Goal: Entertainment & Leisure: Consume media (video, audio)

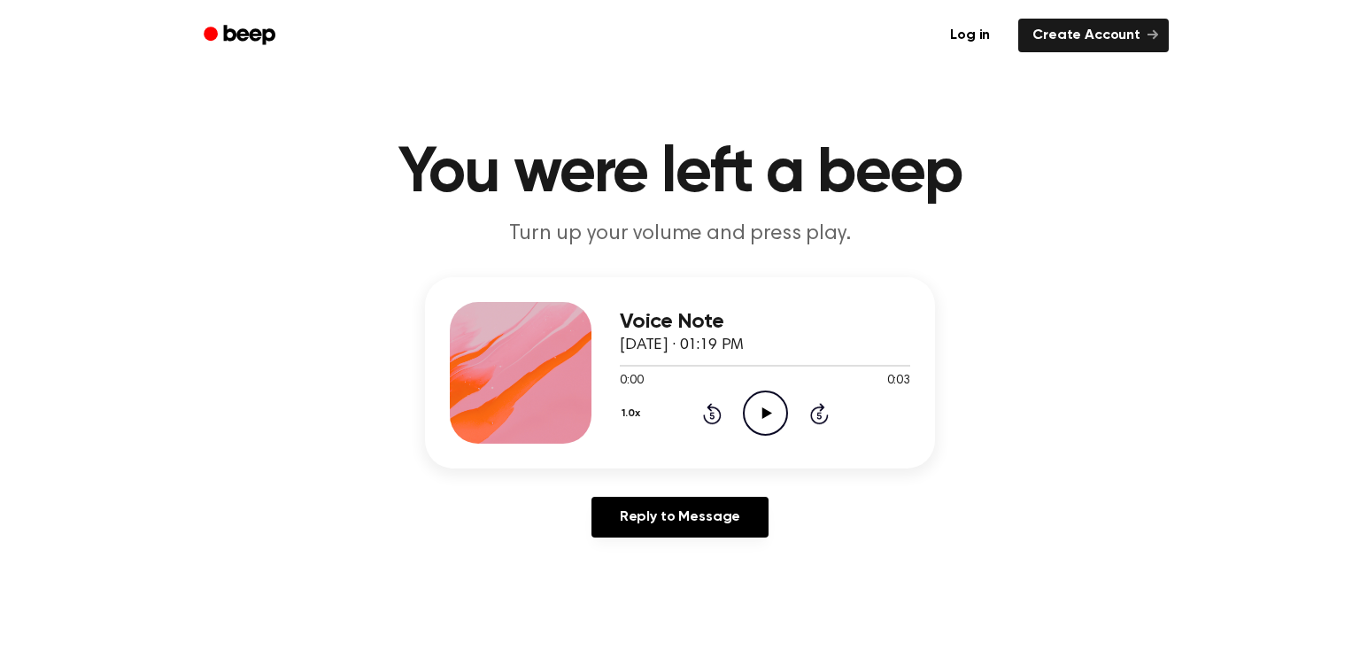
click at [774, 414] on icon "Play Audio" at bounding box center [765, 413] width 45 height 45
click at [775, 407] on icon "Play Audio" at bounding box center [765, 413] width 45 height 45
click at [780, 401] on icon "Play Audio" at bounding box center [765, 413] width 45 height 45
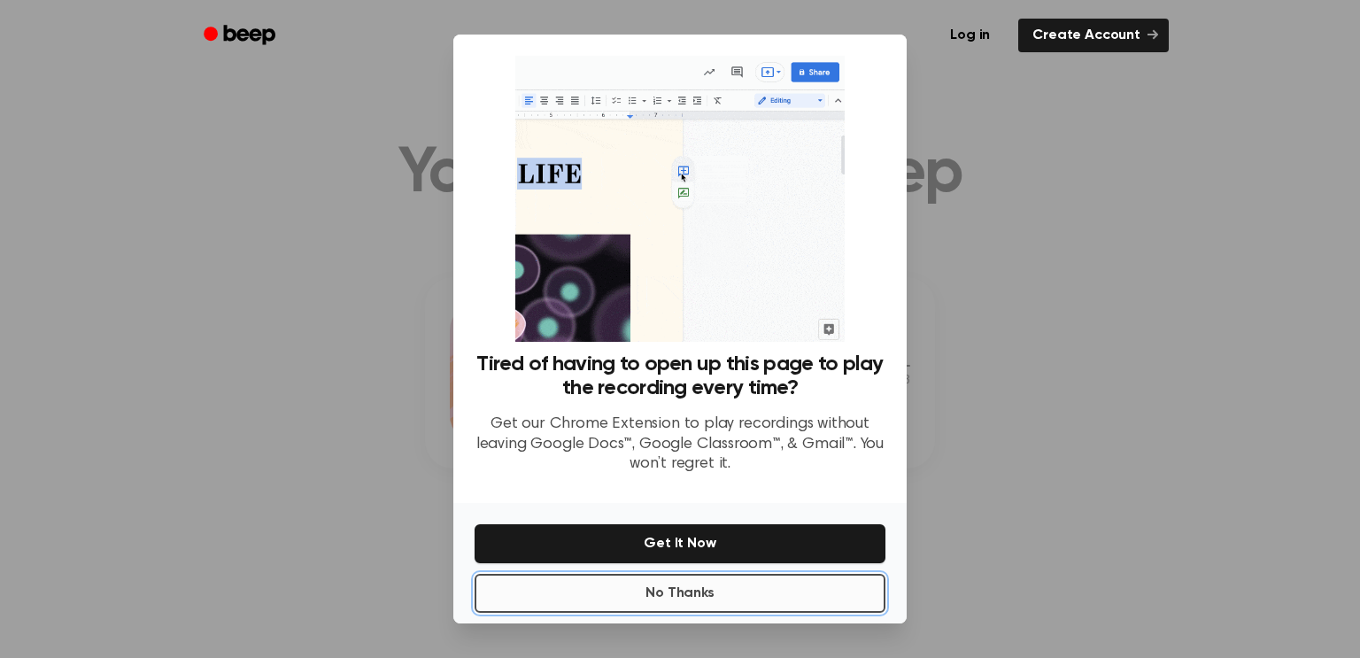
click at [723, 592] on button "No Thanks" at bounding box center [680, 593] width 411 height 39
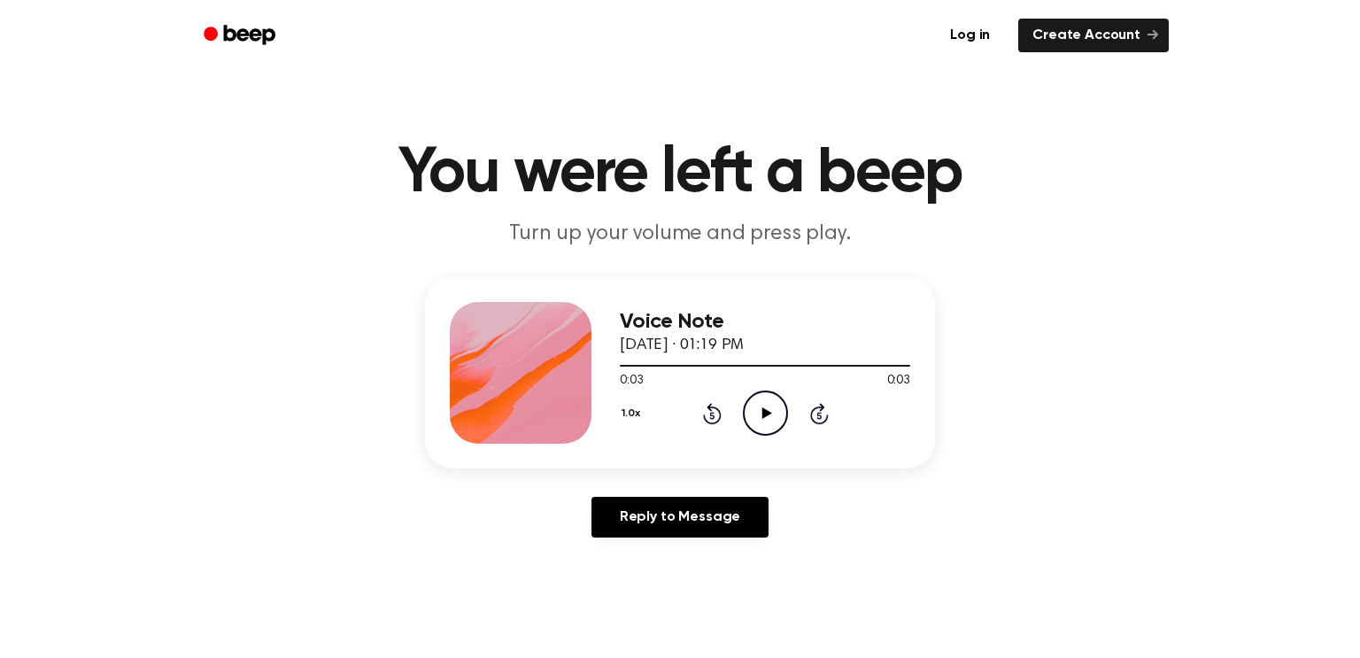
click at [783, 422] on icon "Play Audio" at bounding box center [765, 413] width 45 height 45
click at [765, 418] on icon "Play Audio" at bounding box center [765, 413] width 45 height 45
click at [764, 421] on icon "Play Audio" at bounding box center [765, 413] width 45 height 45
click at [766, 414] on icon at bounding box center [767, 413] width 10 height 12
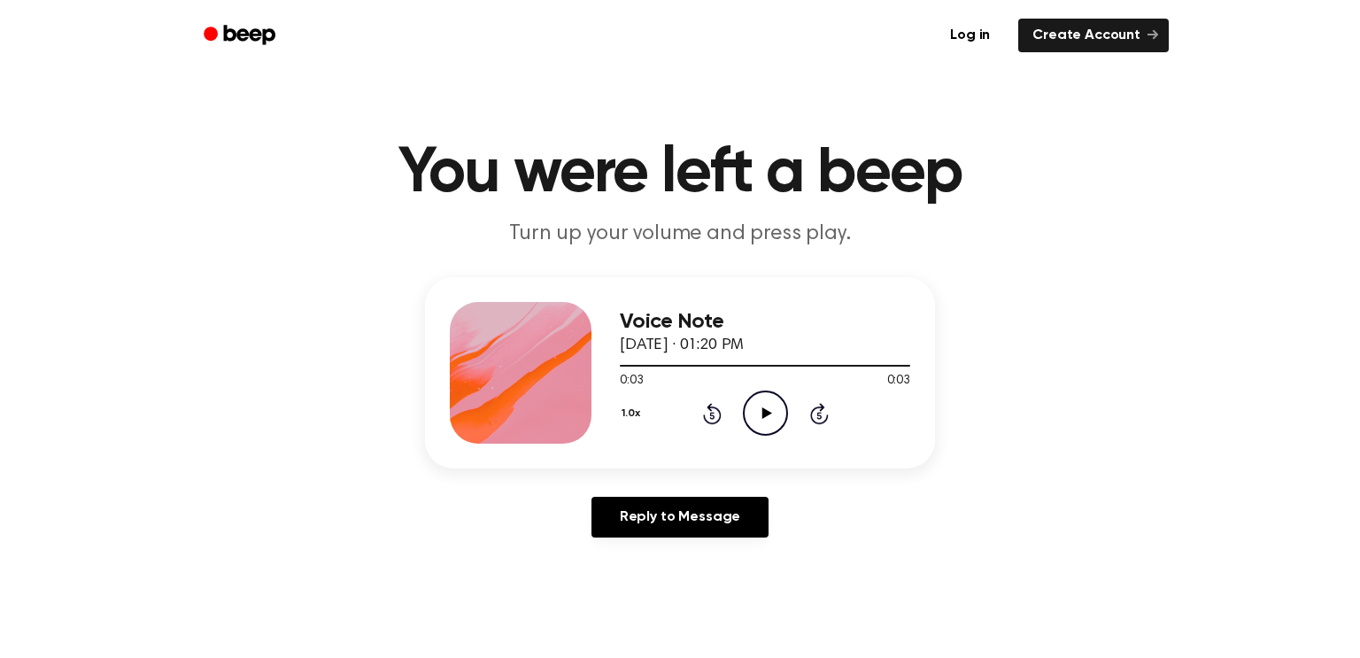
click at [765, 408] on icon "Play Audio" at bounding box center [765, 413] width 45 height 45
click at [758, 422] on icon "Play Audio" at bounding box center [765, 413] width 45 height 45
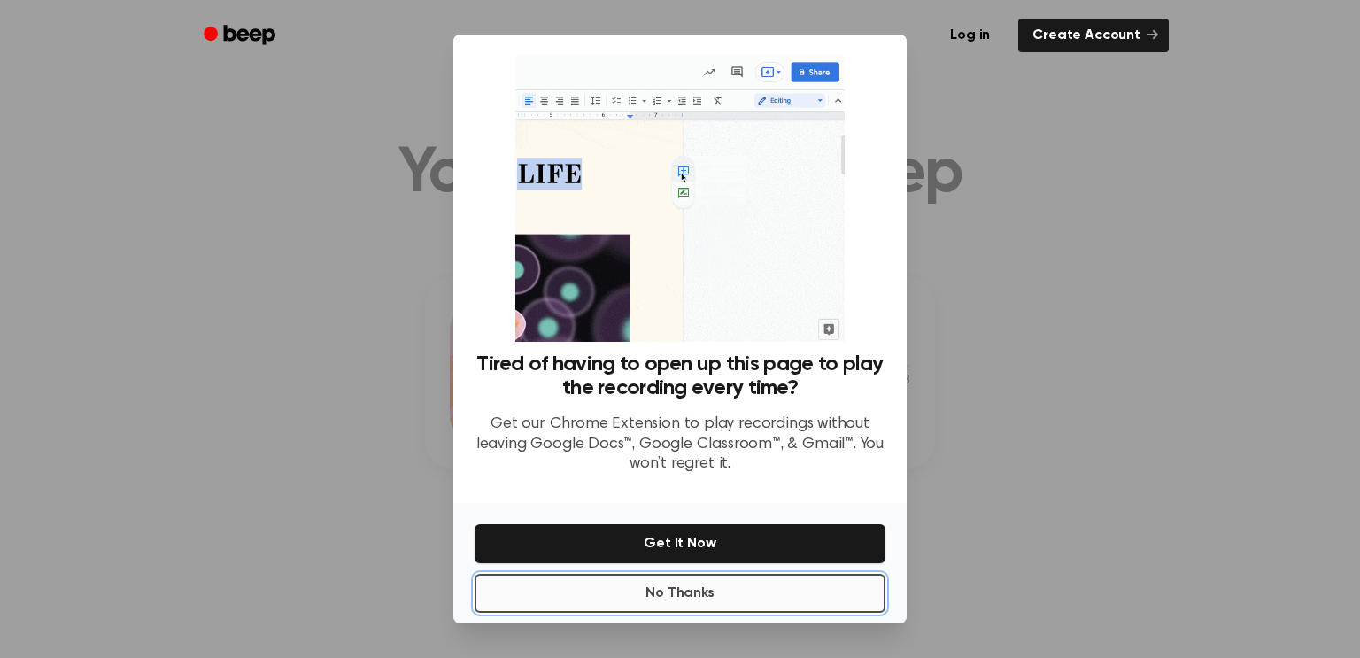
click at [723, 597] on button "No Thanks" at bounding box center [680, 593] width 411 height 39
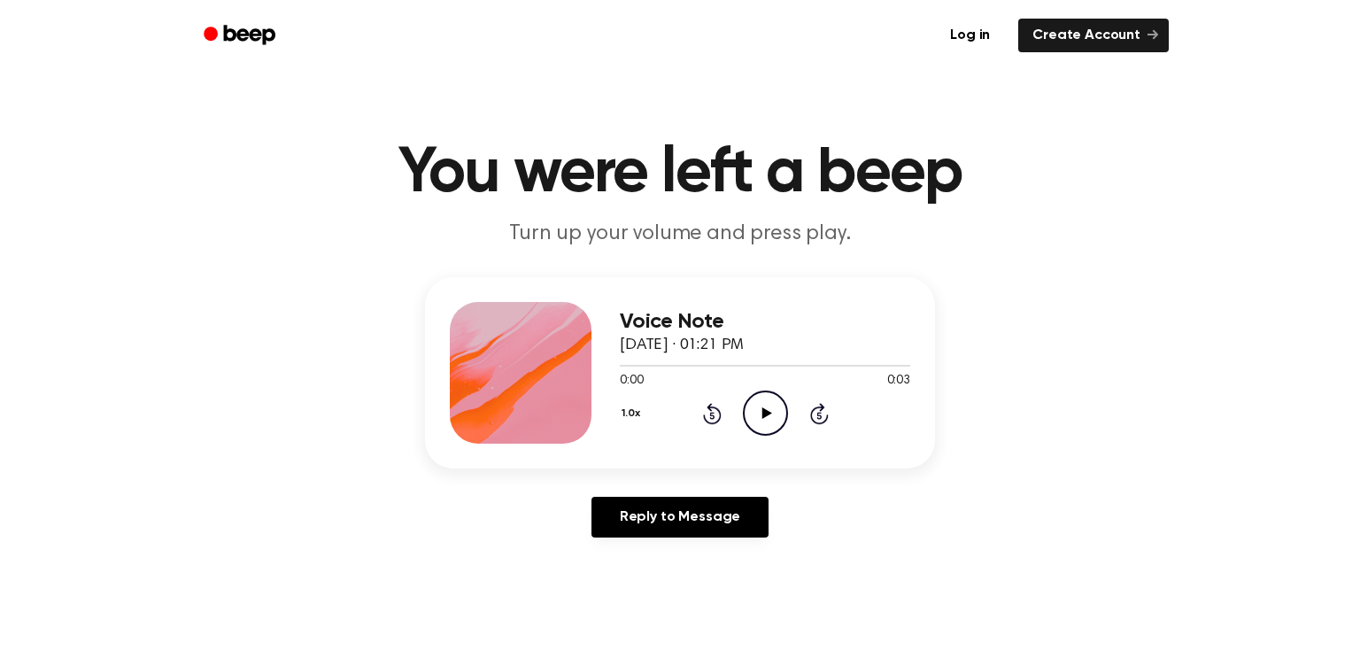
click at [761, 422] on icon "Play Audio" at bounding box center [765, 413] width 45 height 45
click at [734, 417] on div "1.0x Rewind 5 seconds Play Audio Skip 5 seconds" at bounding box center [765, 413] width 290 height 45
click at [761, 430] on icon "Play Audio" at bounding box center [765, 413] width 45 height 45
click at [781, 460] on div "Voice Note September 5, 2025 · 01:21 PM 0:00 0:03 Your browser does not support…" at bounding box center [680, 372] width 510 height 191
click at [754, 421] on icon "Play Audio" at bounding box center [765, 413] width 45 height 45
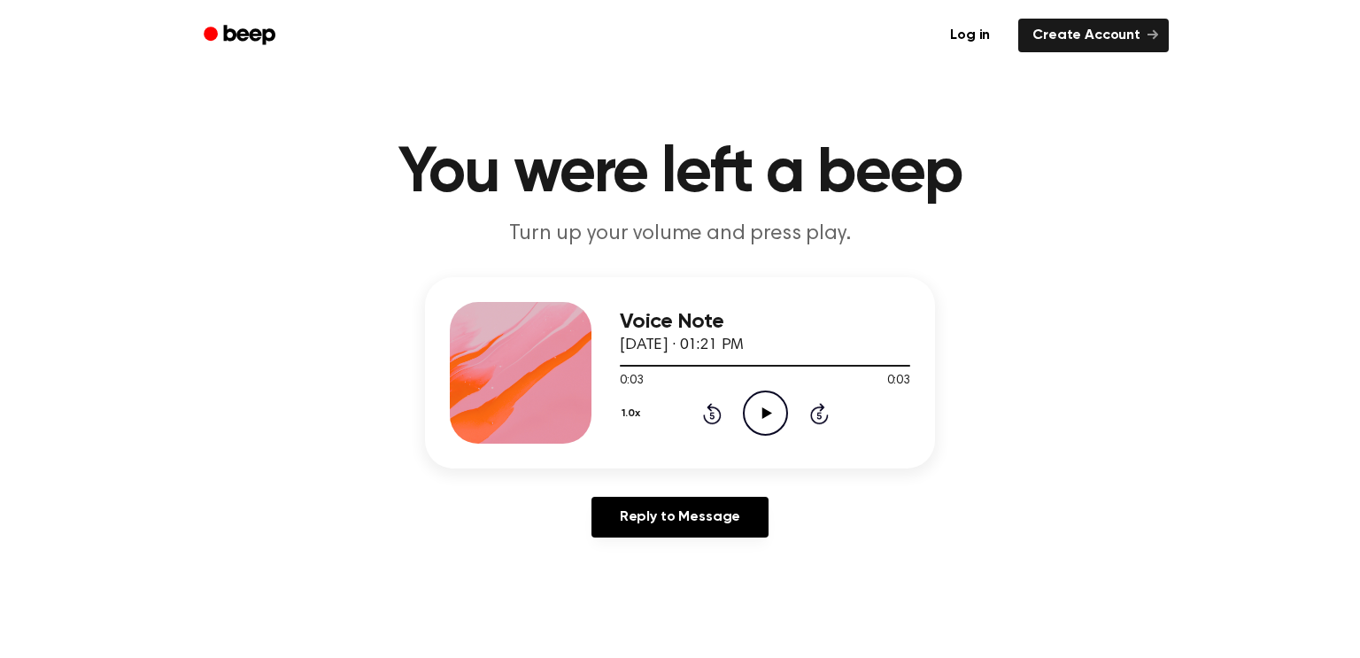
click at [762, 418] on icon at bounding box center [767, 413] width 10 height 12
click at [782, 417] on icon "Play Audio" at bounding box center [765, 413] width 45 height 45
click at [751, 419] on icon "Play Audio" at bounding box center [765, 413] width 45 height 45
click at [769, 406] on icon "Play Audio" at bounding box center [765, 413] width 45 height 45
click at [751, 408] on icon "Play Audio" at bounding box center [765, 413] width 45 height 45
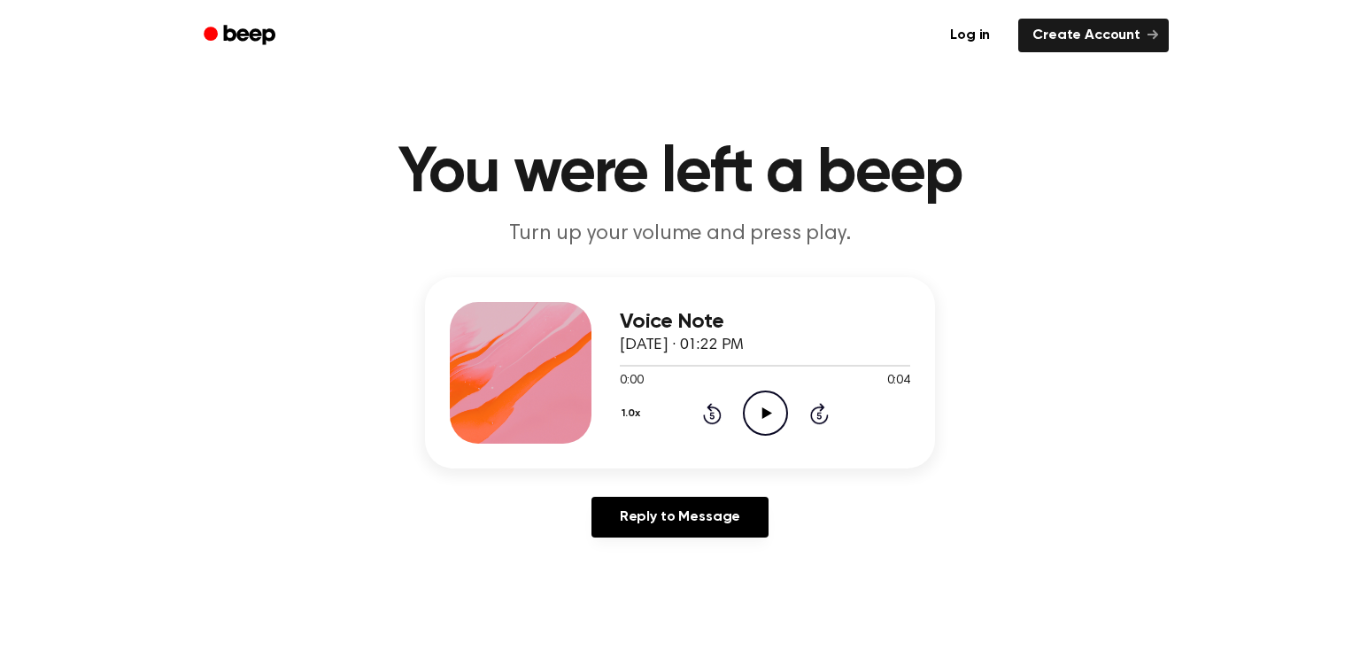
click at [756, 421] on icon "Play Audio" at bounding box center [765, 413] width 45 height 45
click at [761, 414] on icon "Play Audio" at bounding box center [765, 413] width 45 height 45
click at [779, 414] on icon "Play Audio" at bounding box center [765, 413] width 45 height 45
